Goal: Task Accomplishment & Management: Manage account settings

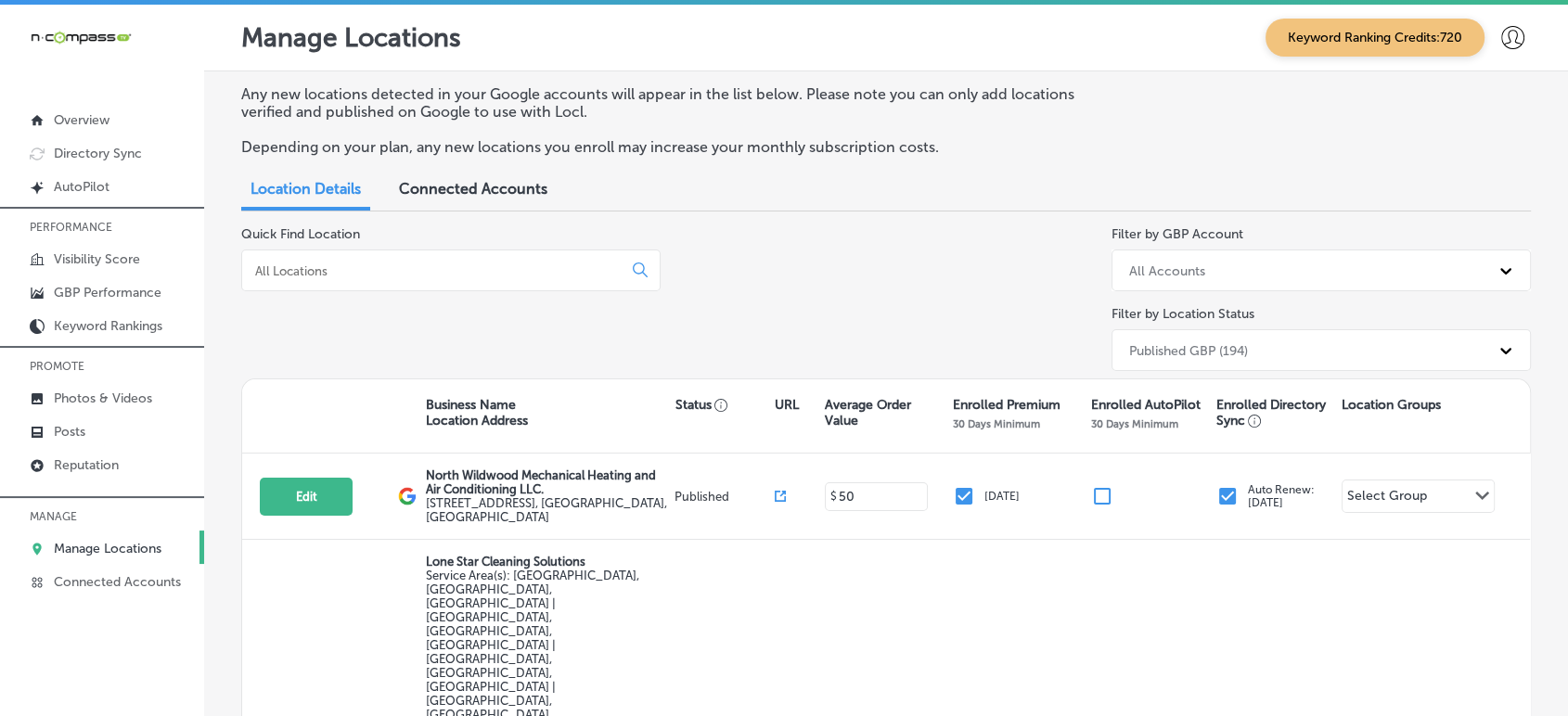
click at [363, 273] on input at bounding box center [435, 271] width 364 height 17
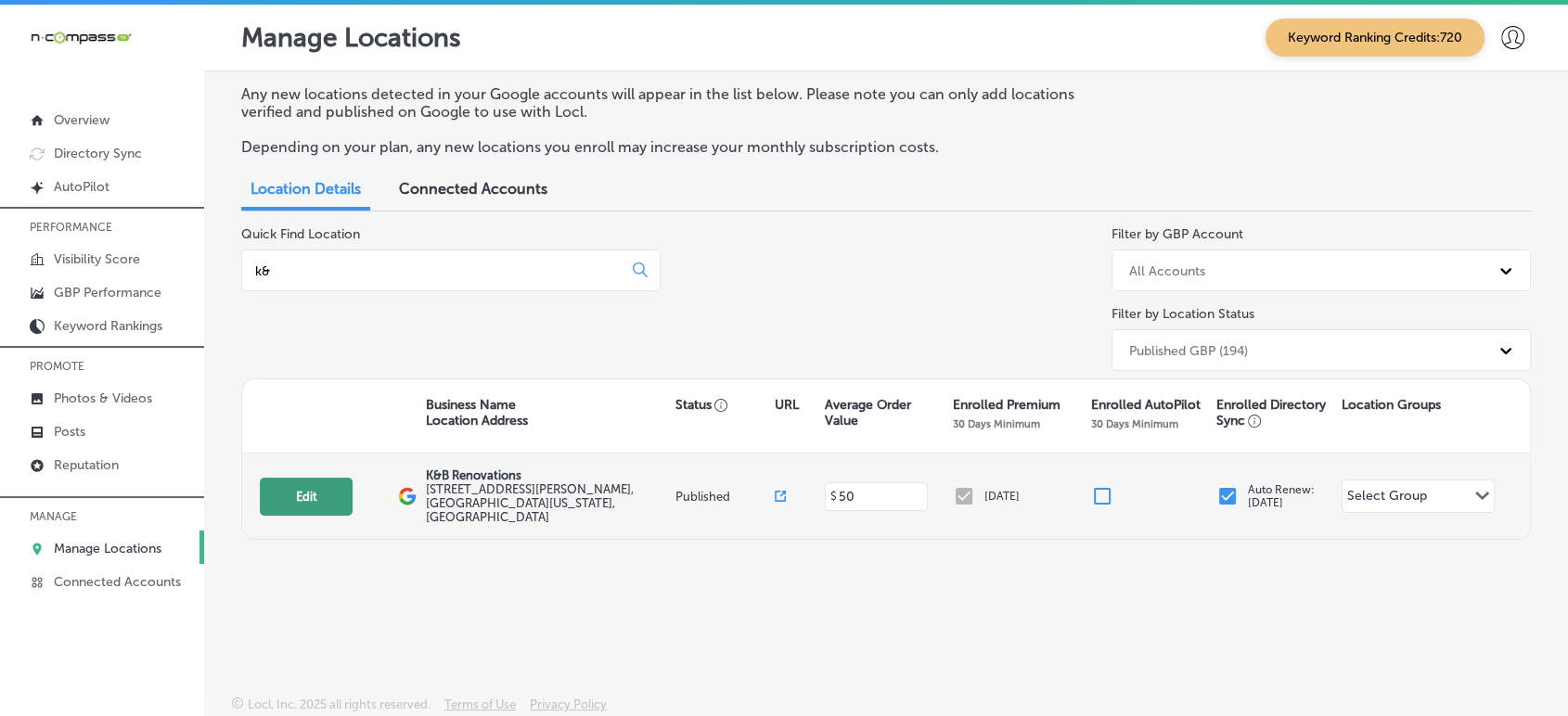
type input "k&"
click at [335, 486] on button "Edit" at bounding box center [306, 497] width 93 height 38
select select "US"
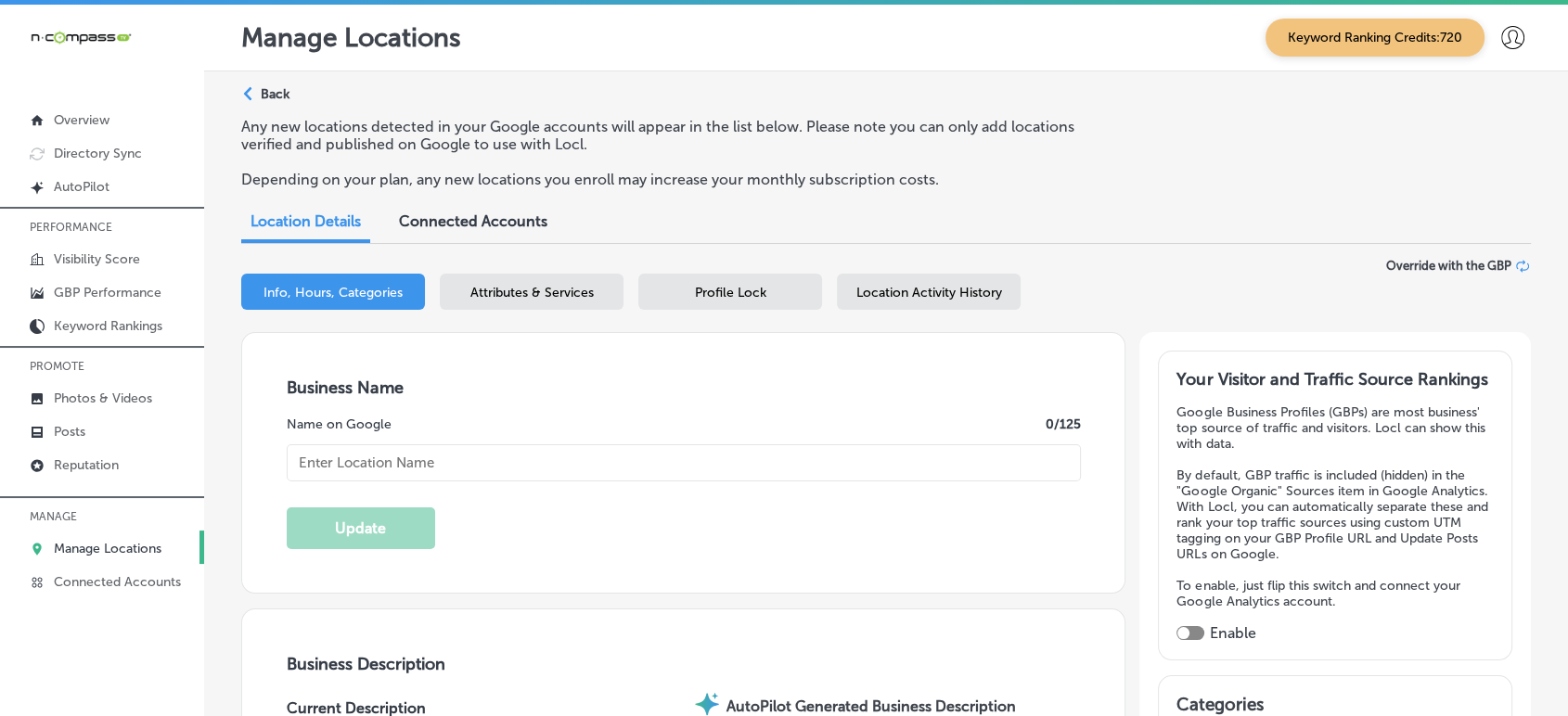
type input "K&B Renovations"
type input "[STREET_ADDRESS][PERSON_NAME]"
type input "St. Clair Shores"
type input "48080"
type input "US"
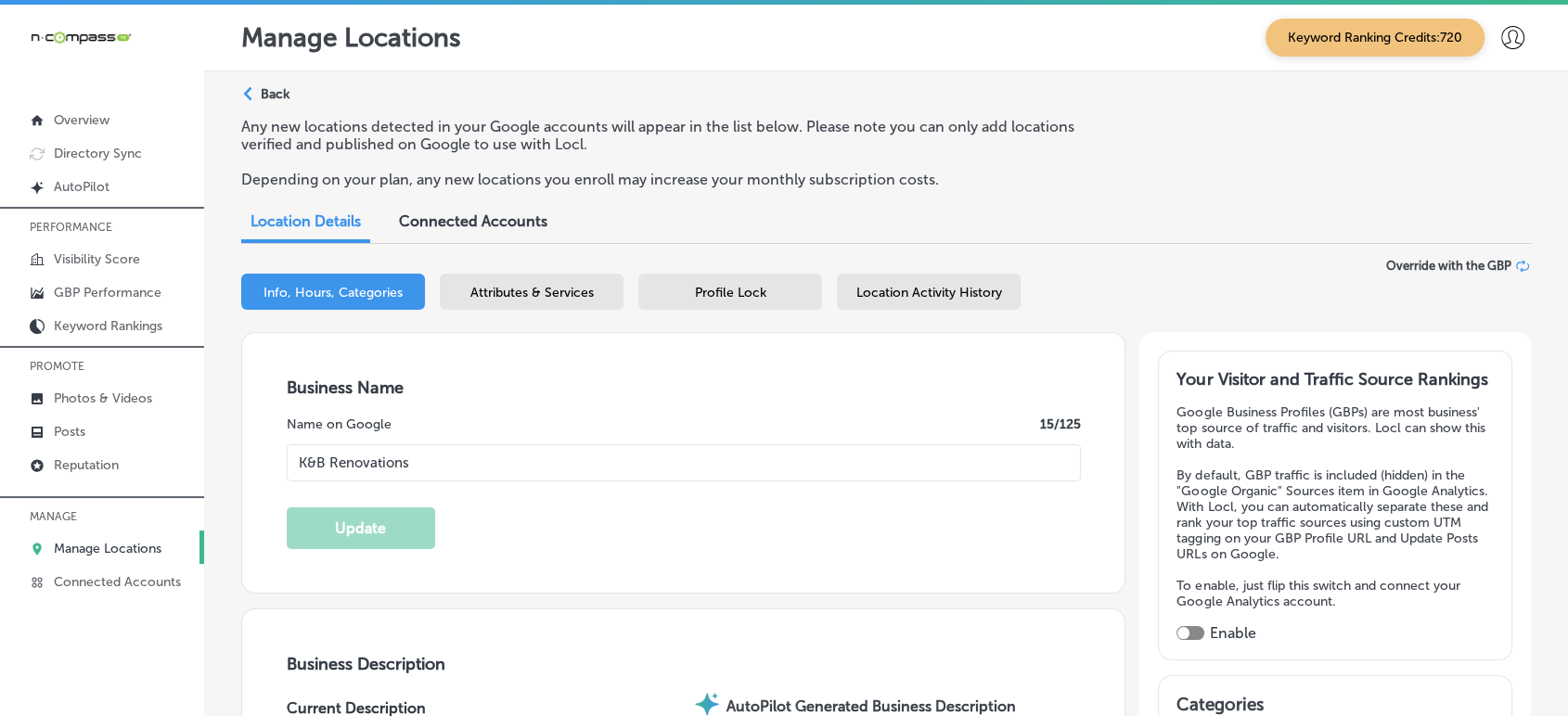
type textarea "K&B Renovations is a licensed and insured Design and Build firm. We build and r…"
type input "[URL][DOMAIN_NAME]"
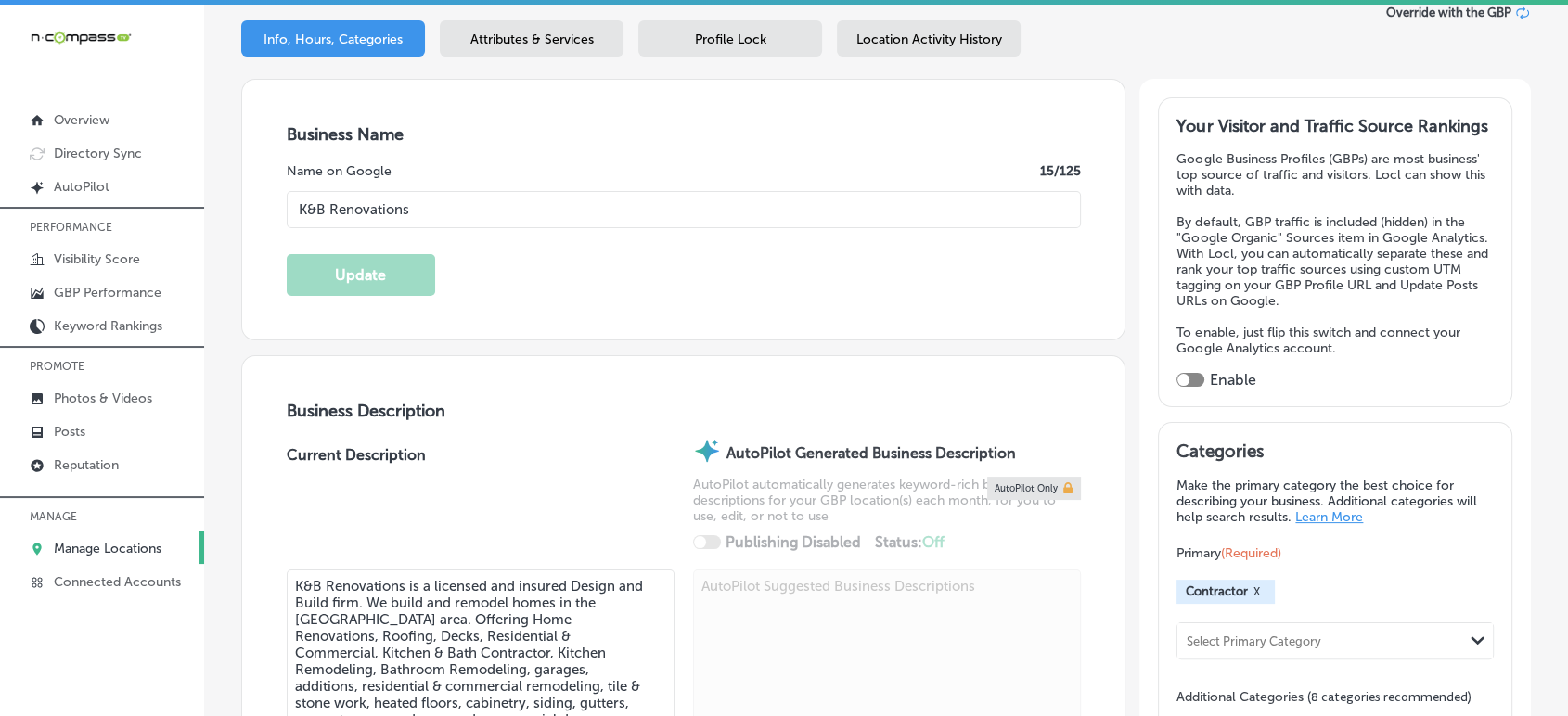
type input "[PHONE_NUMBER]"
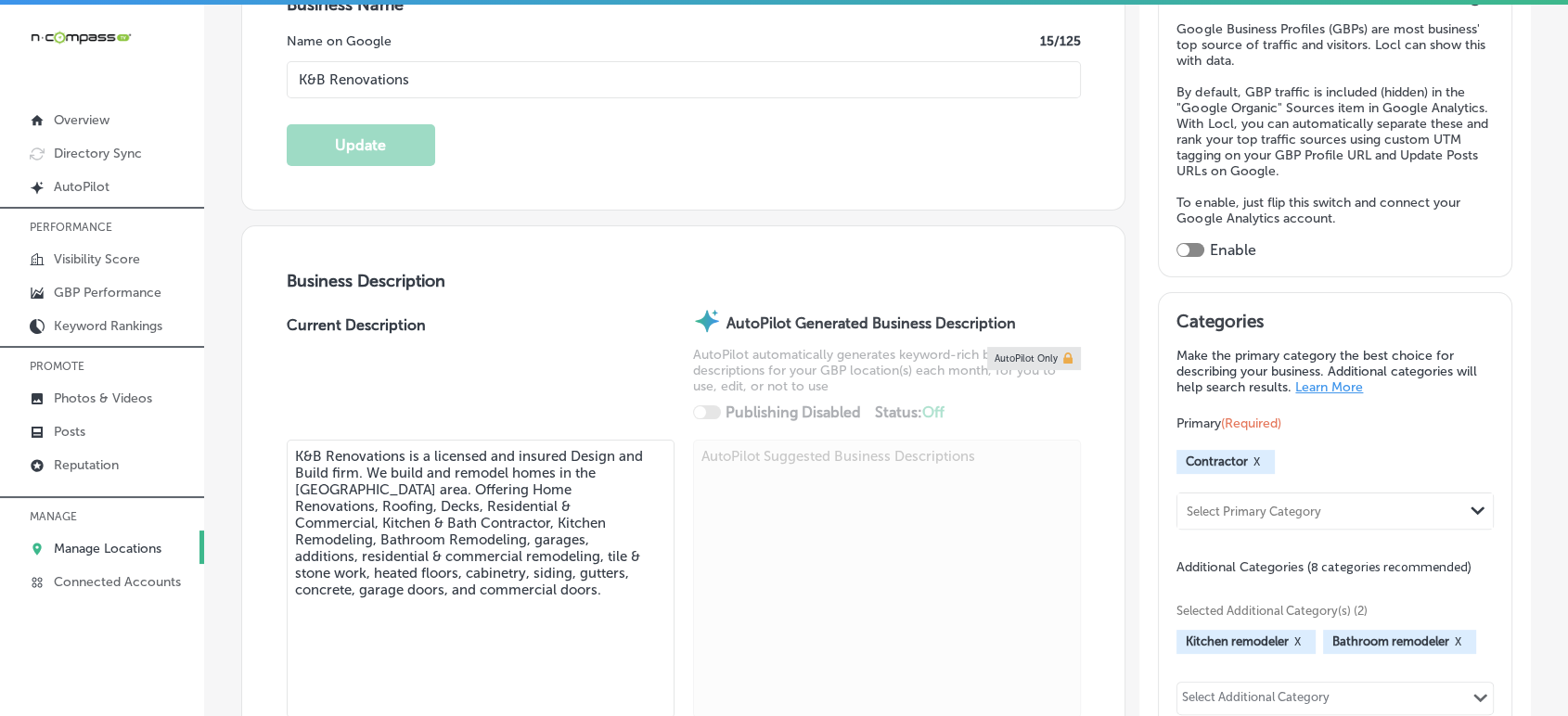
scroll to position [412, 0]
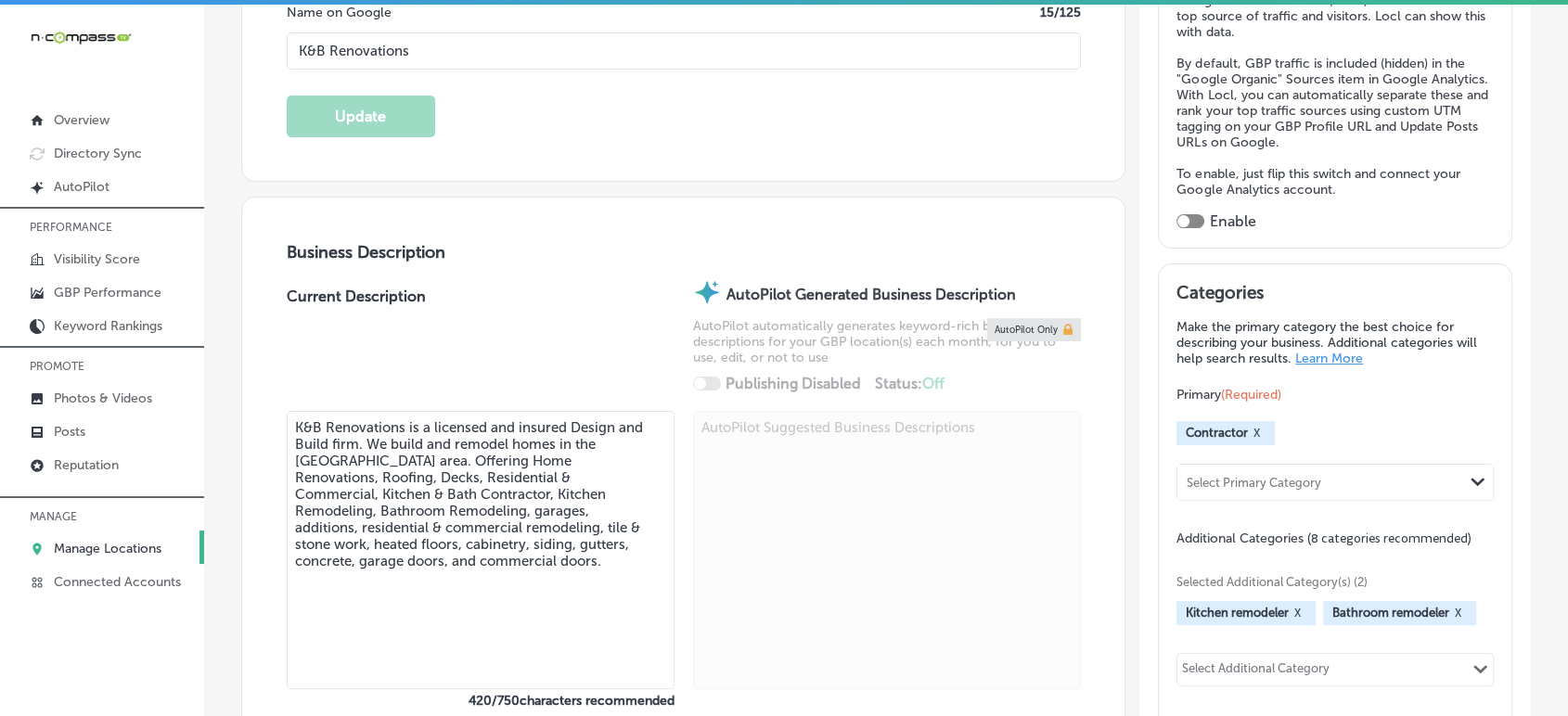
click at [593, 421] on textarea "K&B Renovations is a licensed and insured Design and Build firm. We build and r…" at bounding box center [480, 549] width 388 height 278
click at [876, 221] on div "Business Description Current Description K&B Renovations is a licensed and insu…" at bounding box center [683, 516] width 882 height 638
